Goal: Check status: Check status

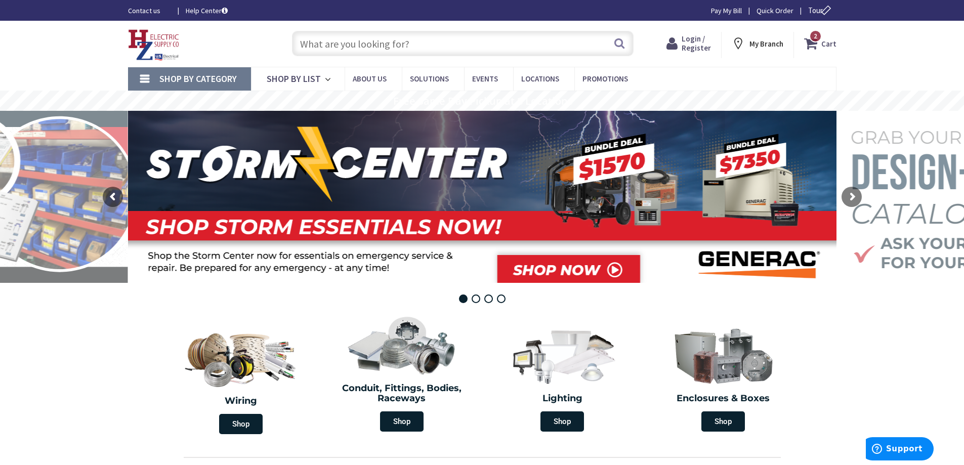
click at [687, 47] on span "Login / Register" at bounding box center [695, 43] width 29 height 19
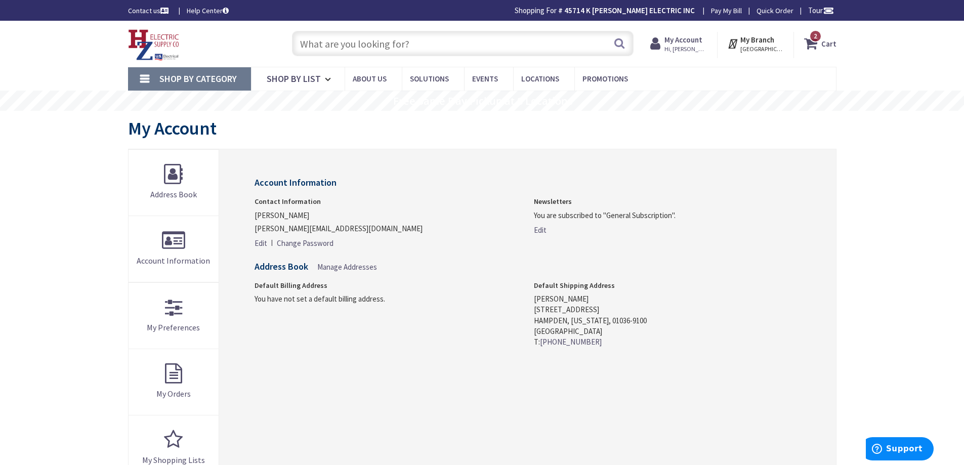
click at [694, 44] on strong "My Account" at bounding box center [683, 40] width 38 height 10
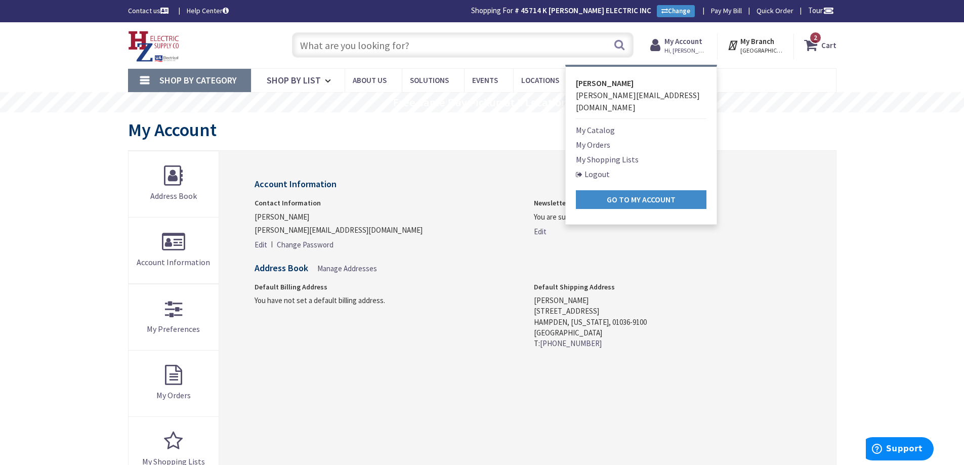
click at [604, 139] on link "My Orders" at bounding box center [593, 145] width 34 height 12
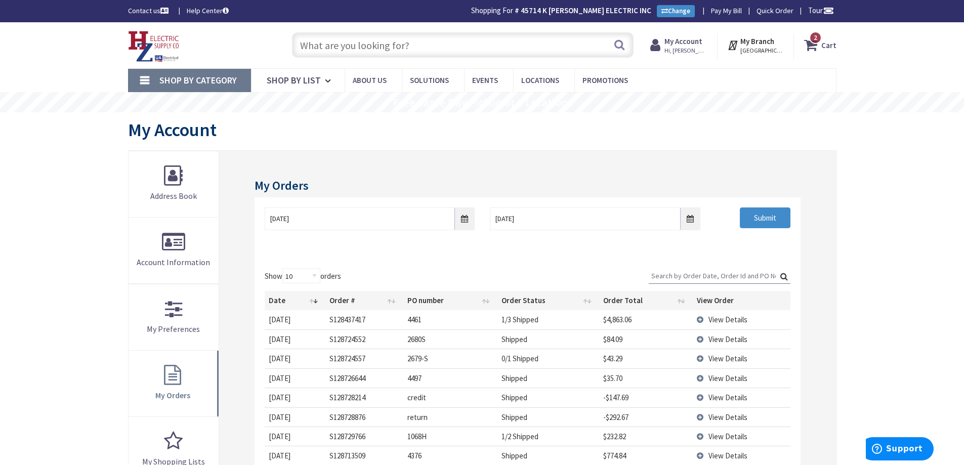
click at [720, 319] on span "View Details" at bounding box center [727, 320] width 39 height 10
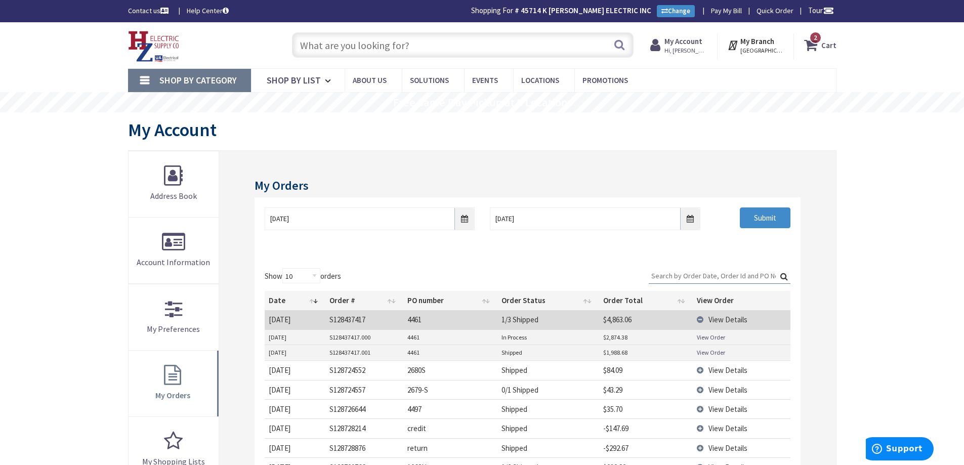
click at [714, 334] on link "View Order" at bounding box center [711, 337] width 28 height 9
click at [721, 355] on link "View Order" at bounding box center [711, 352] width 28 height 9
